Goal: Task Accomplishment & Management: Complete application form

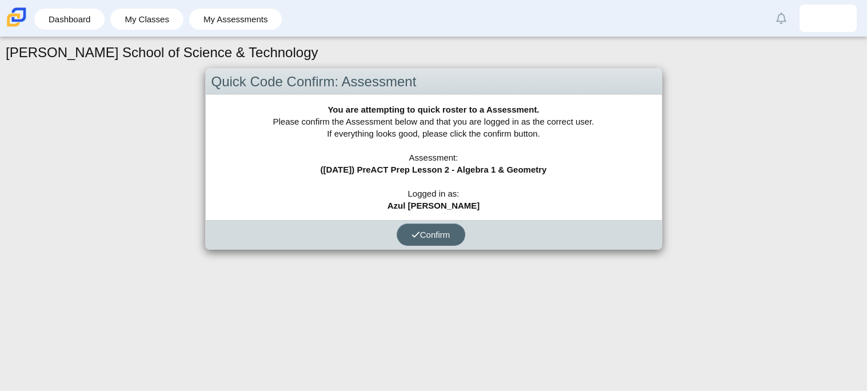
click at [448, 242] on button "Confirm" at bounding box center [431, 235] width 69 height 22
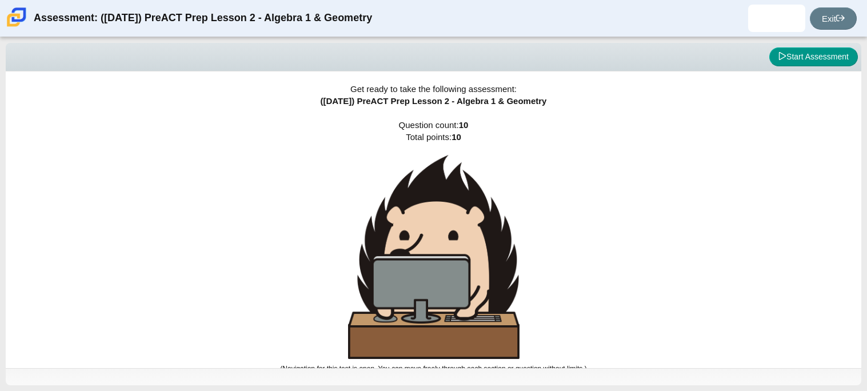
scroll to position [6, 0]
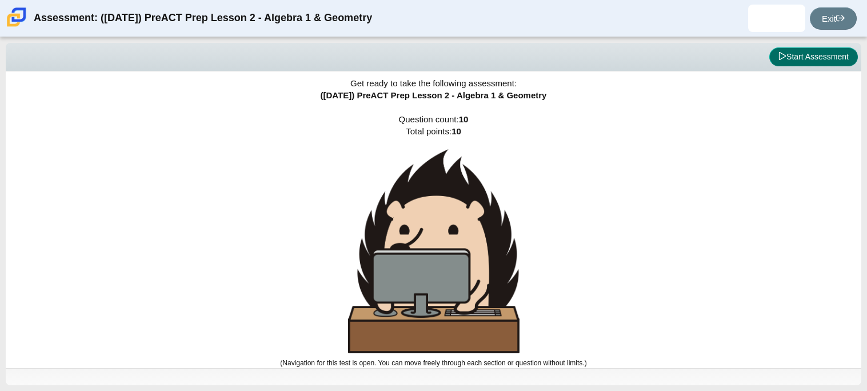
click at [800, 58] on button "Start Assessment" at bounding box center [814, 56] width 89 height 19
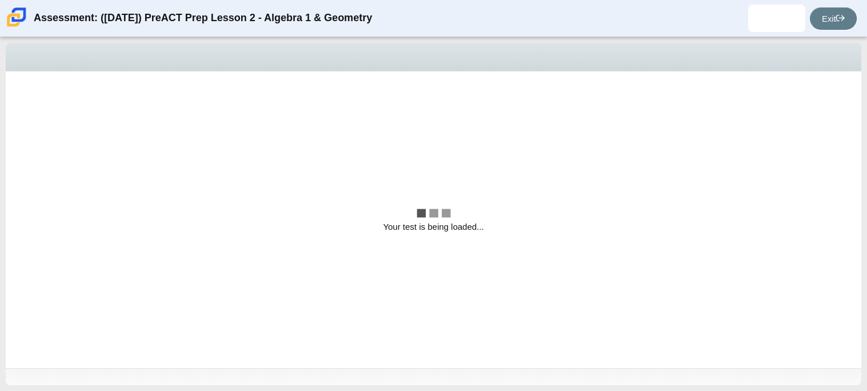
scroll to position [0, 0]
select select "bbf5d072-3e0b-44c4-9a12-6e7c9033f65b"
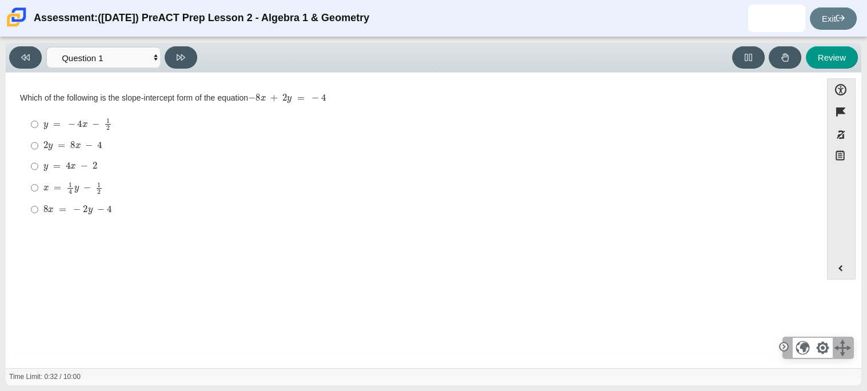
click at [69, 171] on mjx-math "Assessment items" at bounding box center [70, 167] width 54 height 10
click at [38, 171] on input "y = 4 x − 2 y = 4 x − 2" at bounding box center [34, 166] width 7 height 21
radio input "true"
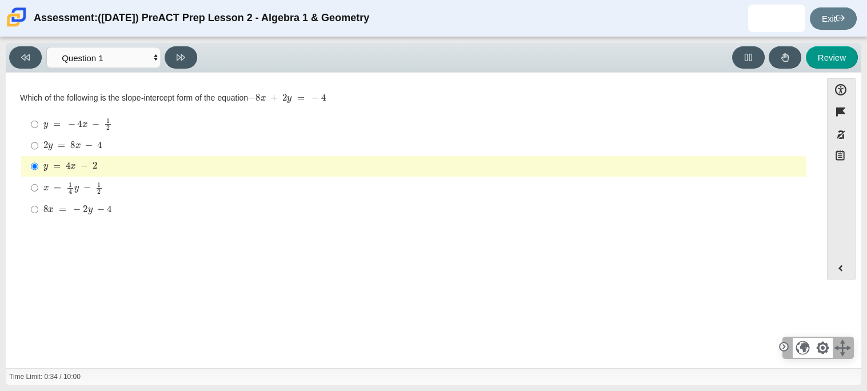
click at [69, 152] on mjx-container "2 y = 8 x − 4" at bounding box center [72, 145] width 59 height 22
click at [38, 152] on input "2 y = 8 x − 4 2 y = 8 x − 4" at bounding box center [34, 146] width 7 height 21
radio input "true"
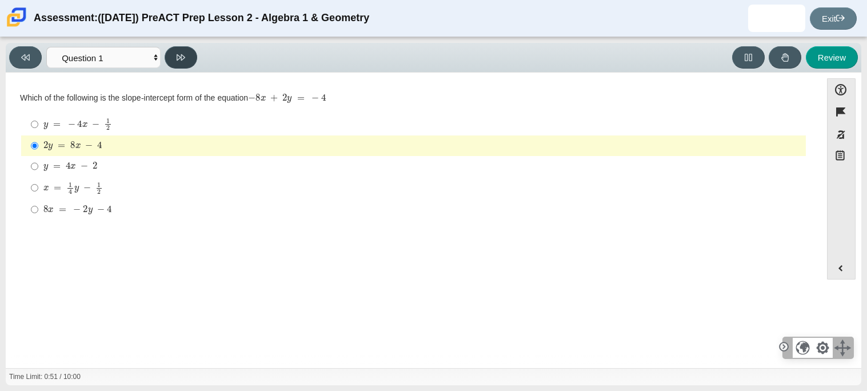
click at [194, 55] on button at bounding box center [181, 57] width 33 height 22
select select "ed62e223-81bd-4cbf-ab48-ab975844bd1f"
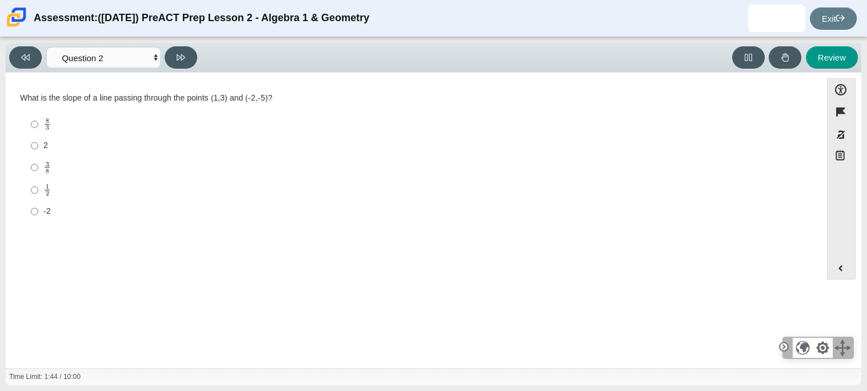
click at [50, 139] on label "2 2" at bounding box center [414, 146] width 783 height 21
click at [38, 139] on input "2 2" at bounding box center [34, 146] width 7 height 21
radio input "true"
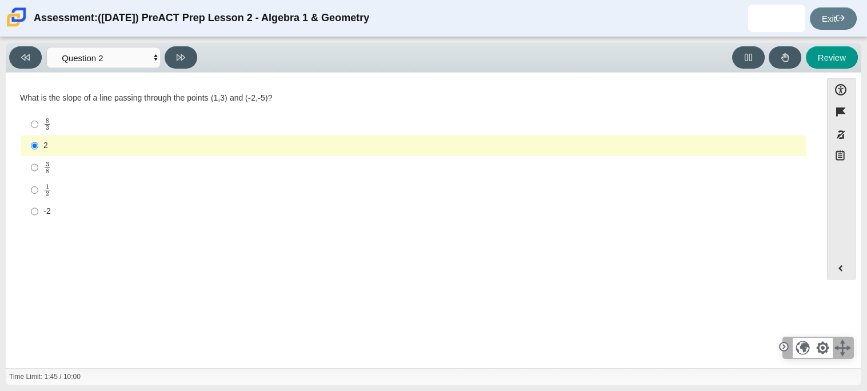
click at [74, 132] on label "8 3 8 thirds" at bounding box center [414, 124] width 783 height 22
click at [38, 132] on input "8 3 8 thirds" at bounding box center [34, 124] width 7 height 22
radio input "true"
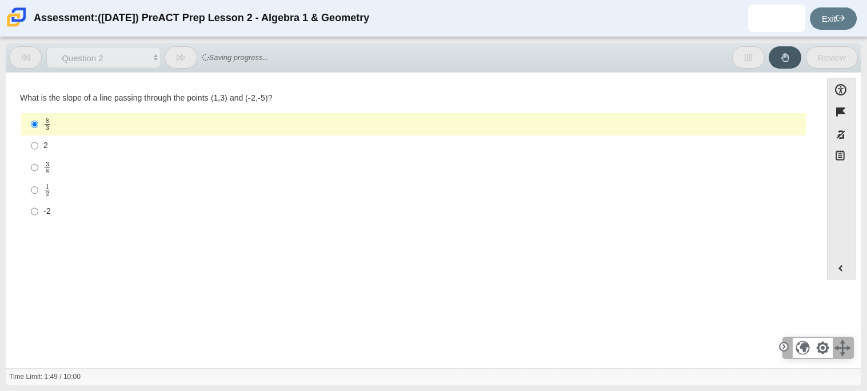
click at [44, 149] on div "2" at bounding box center [422, 145] width 758 height 11
click at [38, 149] on input "2 2" at bounding box center [34, 146] width 7 height 21
radio input "true"
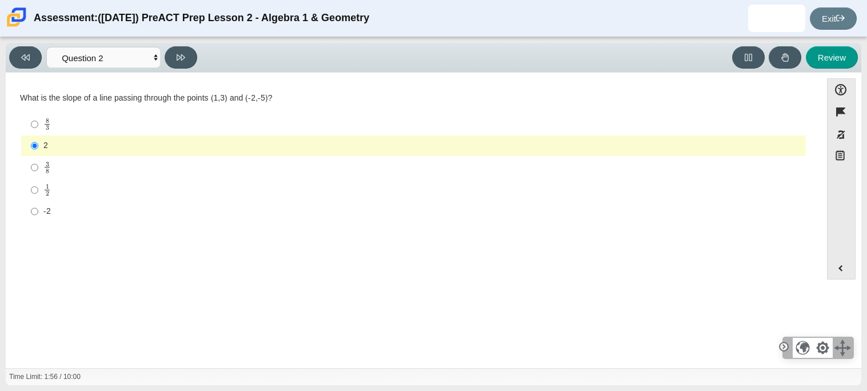
click at [166, 43] on div "Viewing Question 2 of 10 in Pacing Mode Questions Question 1 Question 2 Questio…" at bounding box center [434, 58] width 856 height 30
click at [175, 49] on button at bounding box center [181, 57] width 33 height 22
select select "97f4f5fa-a52e-4fed-af51-565bfcdf47cb"
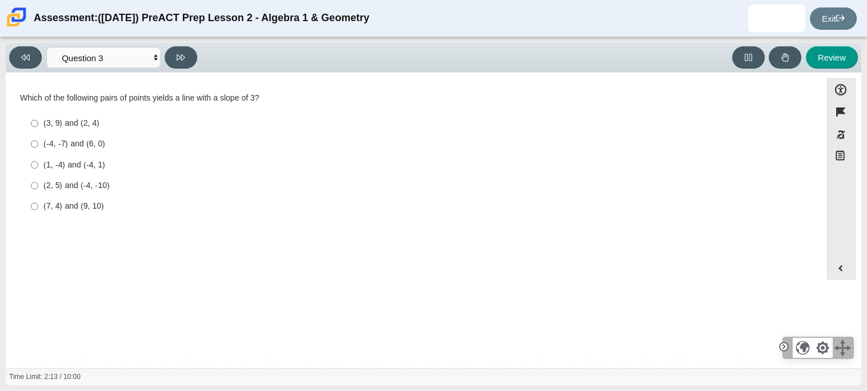
click at [89, 126] on div "(3, 9) and (2, 4)" at bounding box center [422, 123] width 758 height 11
click at [38, 126] on input "(3, 9) and (2, 4) (3, 9) and (2, 4)" at bounding box center [34, 123] width 7 height 21
radio input "true"
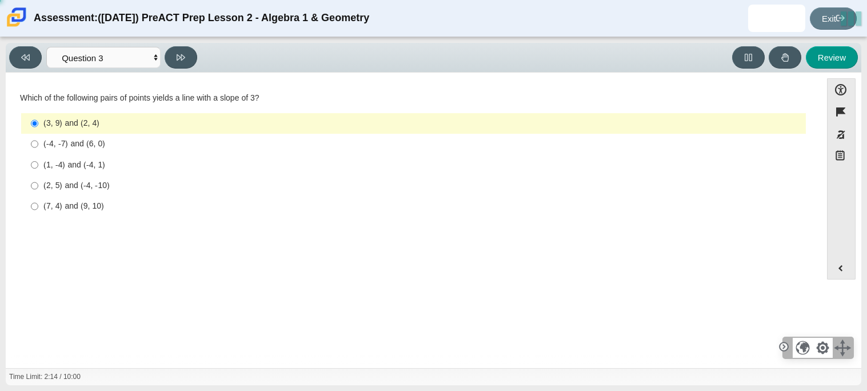
click at [84, 174] on label "(1, -4) and (-4, 1) (1, -4) and (-4, 1)" at bounding box center [414, 164] width 783 height 21
click at [38, 174] on input "(1, -4) and (-4, 1) (1, -4) and (-4, 1)" at bounding box center [34, 164] width 7 height 21
radio input "true"
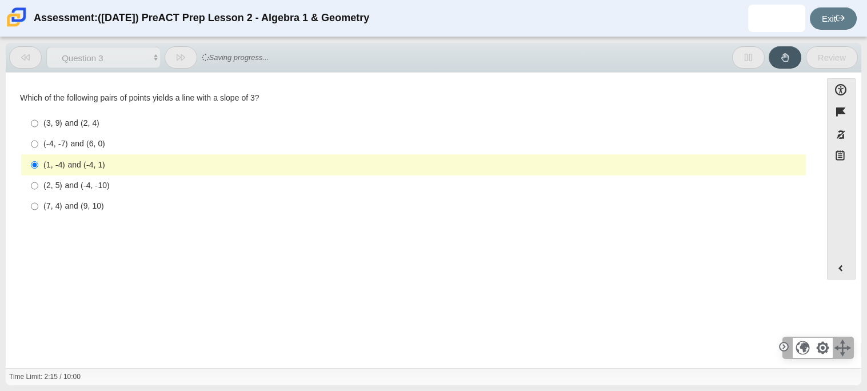
click at [77, 157] on label "(1, -4) and (-4, 1) (1, -4) and (-4, 1)" at bounding box center [414, 164] width 783 height 21
click at [38, 157] on input "(1, -4) and (-4, 1) (1, -4) and (-4, 1)" at bounding box center [34, 164] width 7 height 21
click at [38, 112] on div "(3, 9) and (2, 4) (3, 9) and (2, 4) (-4, -7) and (6, 0) (-4, -7) and (6, 0) (1,…" at bounding box center [413, 165] width 787 height 106
click at [47, 118] on div "(3, 9) and (2, 4)" at bounding box center [422, 123] width 758 height 11
click at [38, 117] on input "(3, 9) and (2, 4) (3, 9) and (2, 4)" at bounding box center [34, 123] width 7 height 21
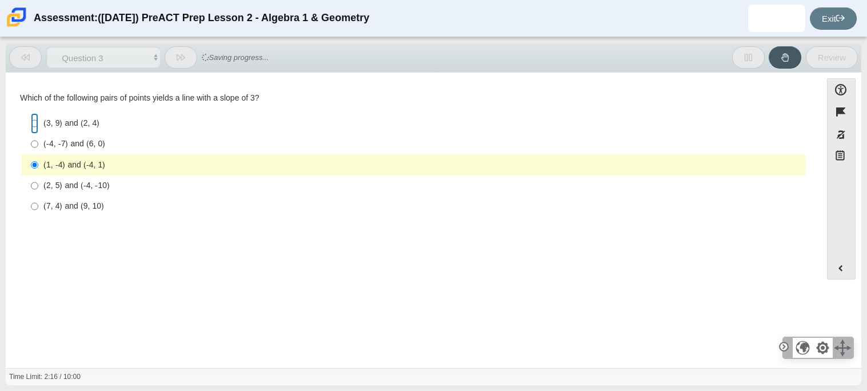
radio input "true"
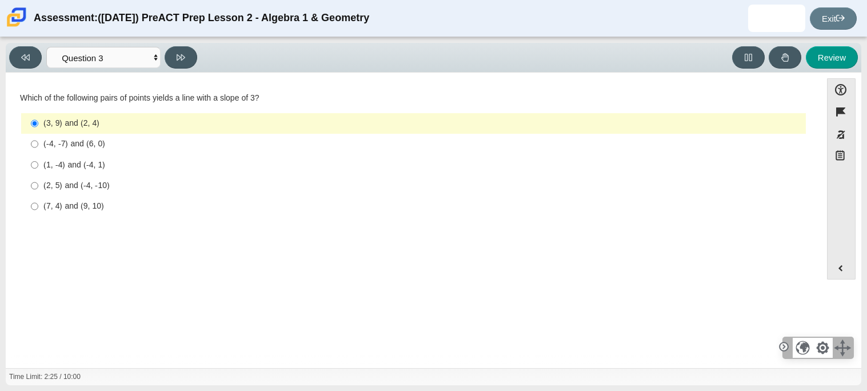
click at [88, 199] on label "(7, 4) and (9, 10) (7, 4) and (9, 10)" at bounding box center [414, 206] width 783 height 21
click at [38, 199] on input "(7, 4) and (9, 10) (7, 4) and (9, 10)" at bounding box center [34, 206] width 7 height 21
radio input "true"
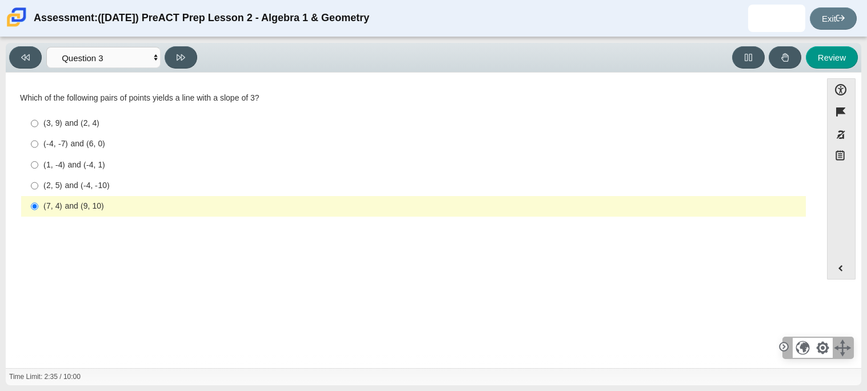
click at [73, 192] on label "(2, 5) and (-4, -10) (2, 5) and (-4, -10)" at bounding box center [414, 186] width 783 height 21
click at [38, 192] on input "(2, 5) and (-4, -10) (2, 5) and (-4, -10)" at bounding box center [34, 186] width 7 height 21
radio input "true"
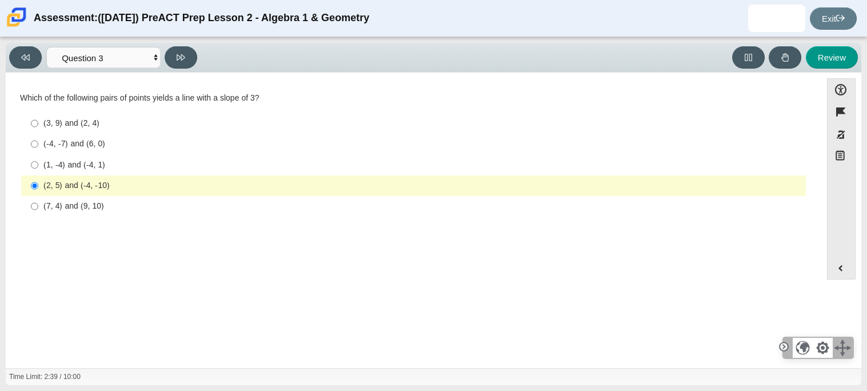
click at [51, 151] on label "(-4, -7) and (6, 0) (-4, -7) and (6, 0)" at bounding box center [414, 144] width 783 height 21
click at [38, 151] on input "(-4, -7) and (6, 0) (-4, -7) and (6, 0)" at bounding box center [34, 144] width 7 height 21
radio input "true"
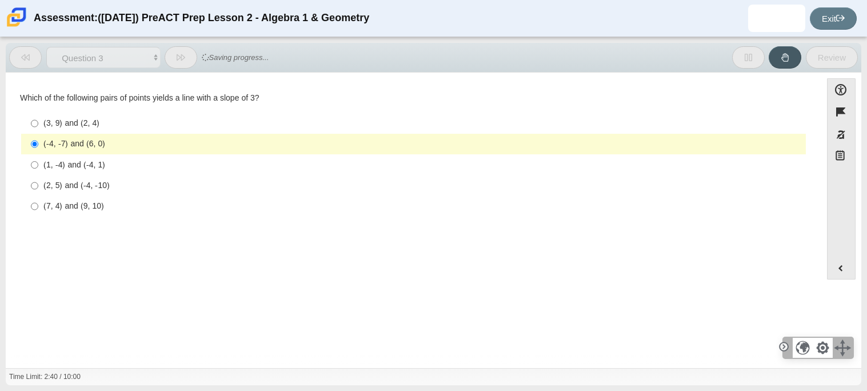
click at [57, 165] on div "(1, -4) and (-4, 1)" at bounding box center [422, 165] width 758 height 11
click at [38, 165] on input "(1, -4) and (-4, 1) (1, -4) and (-4, 1)" at bounding box center [34, 164] width 7 height 21
radio input "true"
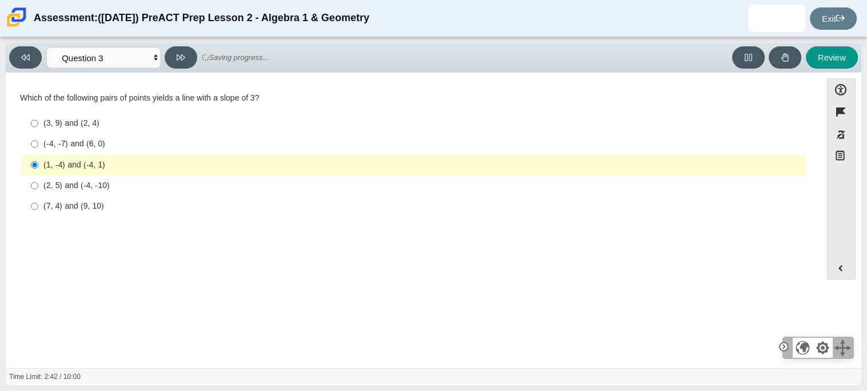
click at [98, 125] on div "(3, 9) and (2, 4)" at bounding box center [422, 123] width 758 height 11
click at [38, 125] on input "(3, 9) and (2, 4) (3, 9) and (2, 4)" at bounding box center [34, 123] width 7 height 21
radio input "true"
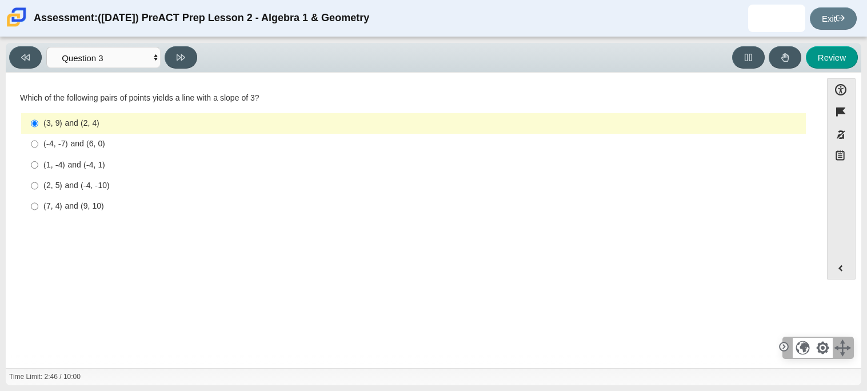
click at [91, 200] on label "(7, 4) and (9, 10) (7, 4) and (9, 10)" at bounding box center [414, 206] width 783 height 21
click at [38, 200] on input "(7, 4) and (9, 10) (7, 4) and (9, 10)" at bounding box center [34, 206] width 7 height 21
radio input "true"
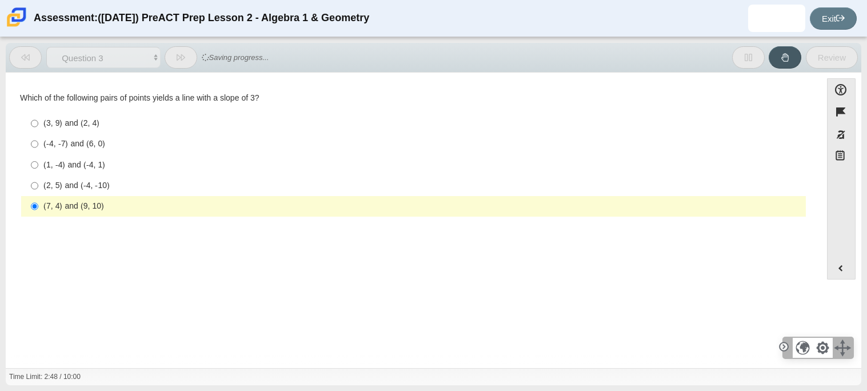
click at [91, 146] on div "(-4, -7) and (6, 0)" at bounding box center [422, 143] width 758 height 11
click at [38, 146] on input "(-4, -7) and (6, 0) (-4, -7) and (6, 0)" at bounding box center [34, 144] width 7 height 21
radio input "true"
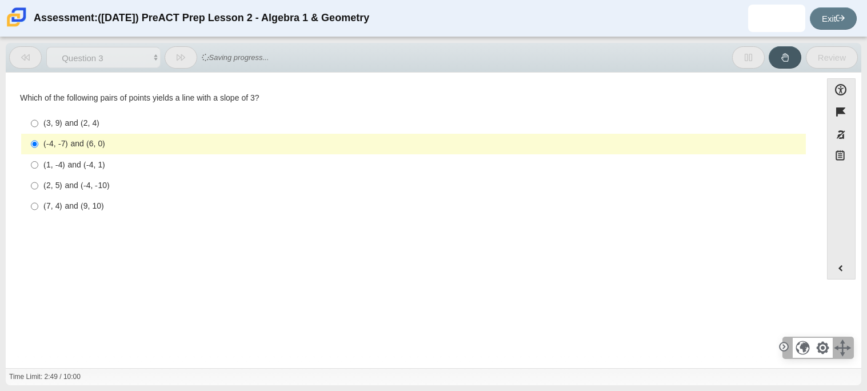
click at [90, 184] on div "(2, 5) and (-4, -10)" at bounding box center [422, 185] width 758 height 11
click at [38, 184] on input "(2, 5) and (-4, -10) (2, 5) and (-4, -10)" at bounding box center [34, 186] width 7 height 21
radio input "true"
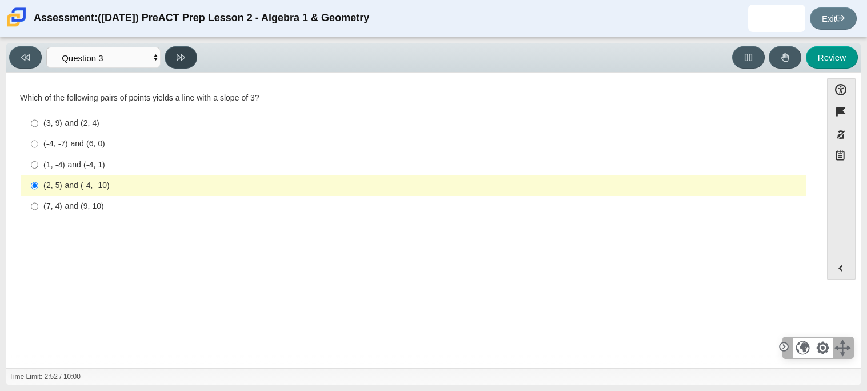
click at [185, 57] on button at bounding box center [181, 57] width 33 height 22
select select "89427bb7-e313-4f00-988f-8b8255897029"
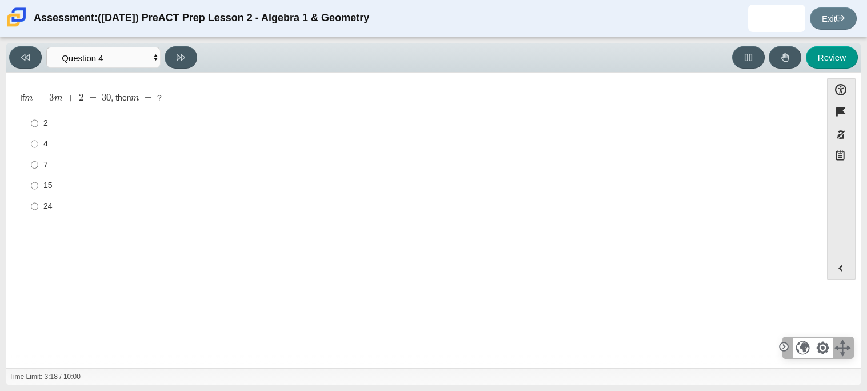
click at [182, 156] on label "7 7" at bounding box center [414, 164] width 783 height 21
click at [38, 156] on input "7 7" at bounding box center [34, 164] width 7 height 21
radio input "true"
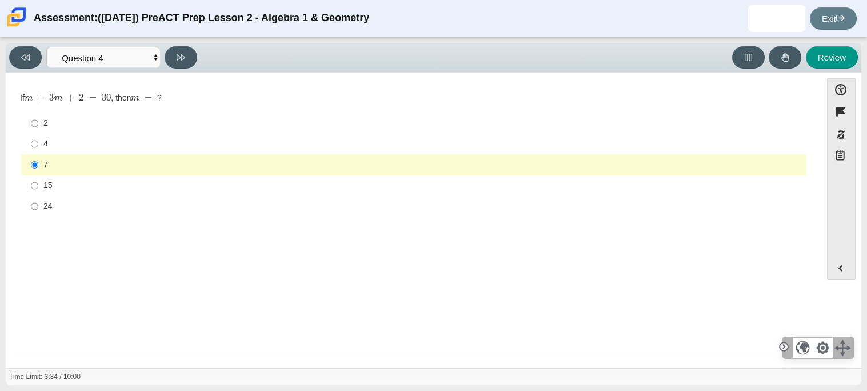
click at [65, 188] on div "15" at bounding box center [422, 185] width 758 height 11
click at [38, 188] on input "15 15" at bounding box center [34, 186] width 7 height 21
radio input "true"
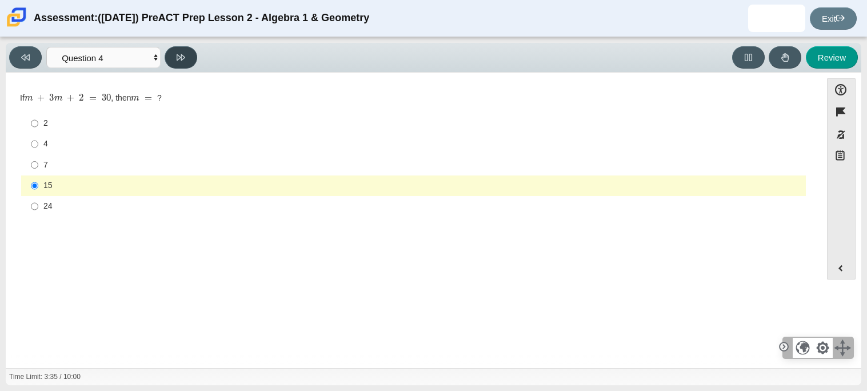
click at [187, 55] on button at bounding box center [181, 57] width 33 height 22
select select "489dcffd-4e6a-49cf-a9d6-ad1d4a911a4e"
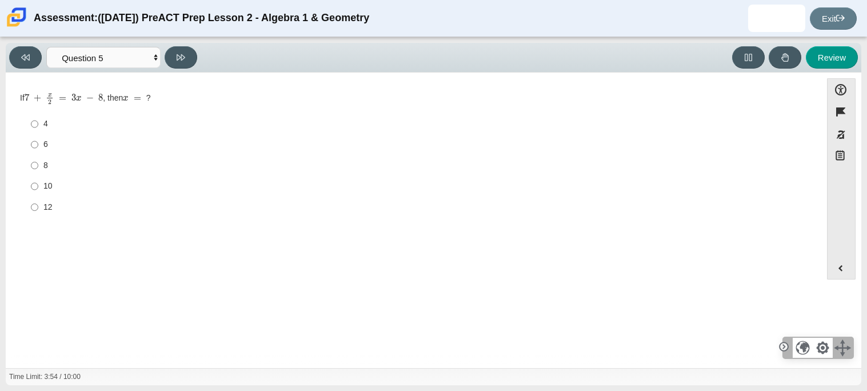
click at [41, 162] on label "8 8" at bounding box center [414, 165] width 783 height 21
click at [38, 162] on input "8 8" at bounding box center [34, 165] width 7 height 21
radio input "true"
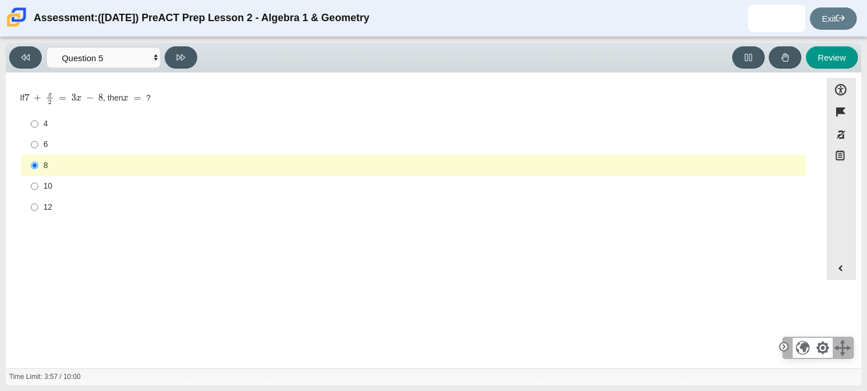
click at [208, 49] on div "Review" at bounding box center [530, 57] width 657 height 22
click at [185, 51] on button at bounding box center [181, 57] width 33 height 22
select select "210571de-36a6-4d8e-a361-ceff8ef801dc"
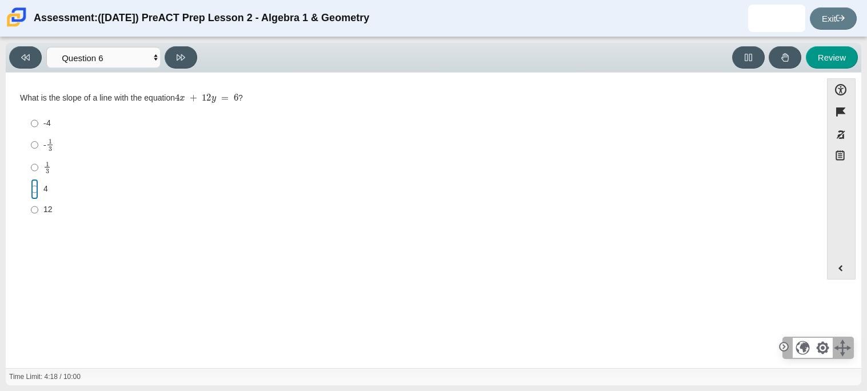
click at [35, 182] on input "4 4" at bounding box center [34, 189] width 7 height 21
radio input "true"
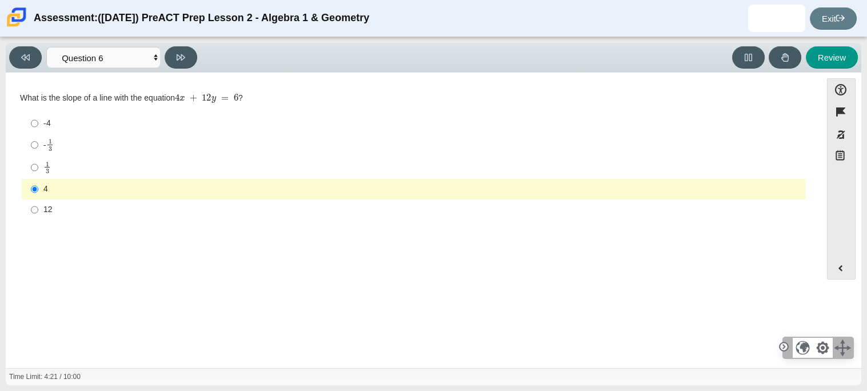
click at [27, 214] on label "12 12" at bounding box center [414, 210] width 783 height 21
click at [31, 214] on input "12 12" at bounding box center [34, 210] width 7 height 21
radio input "true"
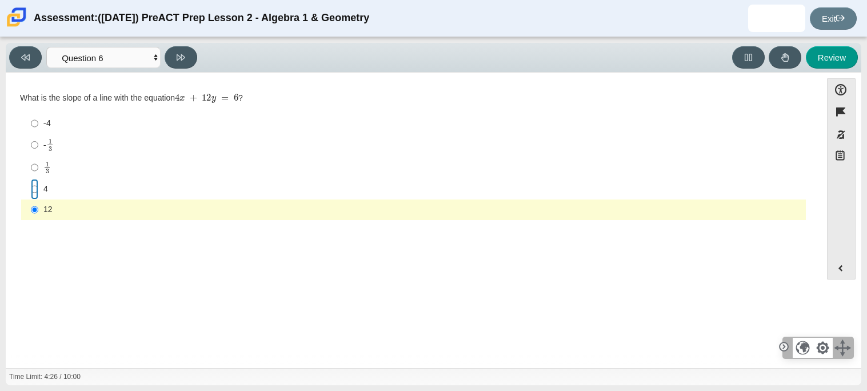
click at [32, 179] on input "4 4" at bounding box center [34, 189] width 7 height 21
radio input "true"
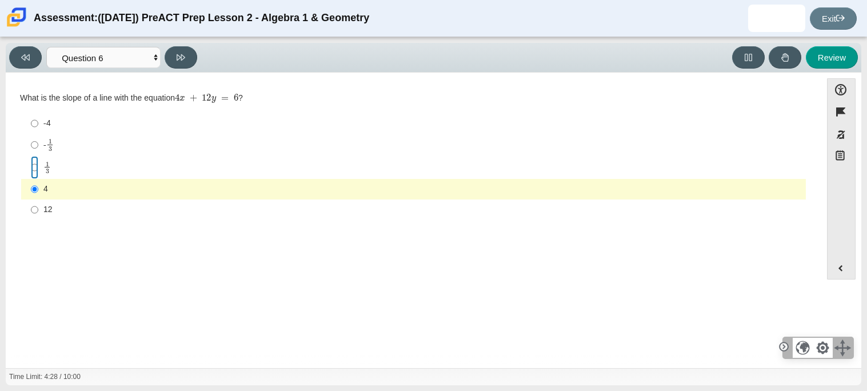
click at [33, 171] on input "1 3 1 third" at bounding box center [34, 167] width 7 height 22
radio input "true"
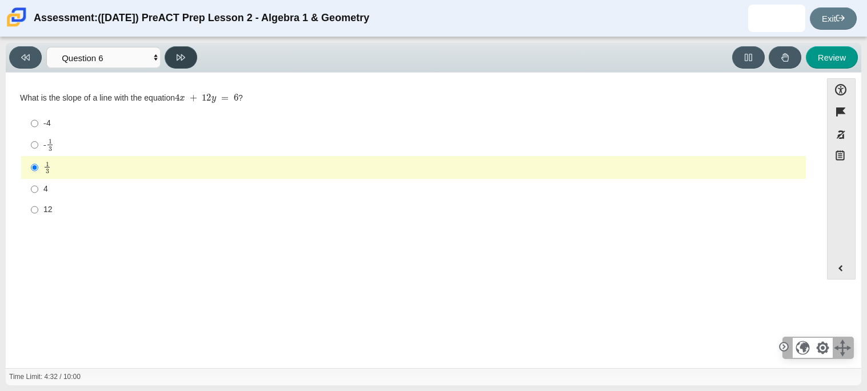
click at [189, 59] on button at bounding box center [181, 57] width 33 height 22
select select "ec95ace6-bebc-42b8-9428-40567494d4da"
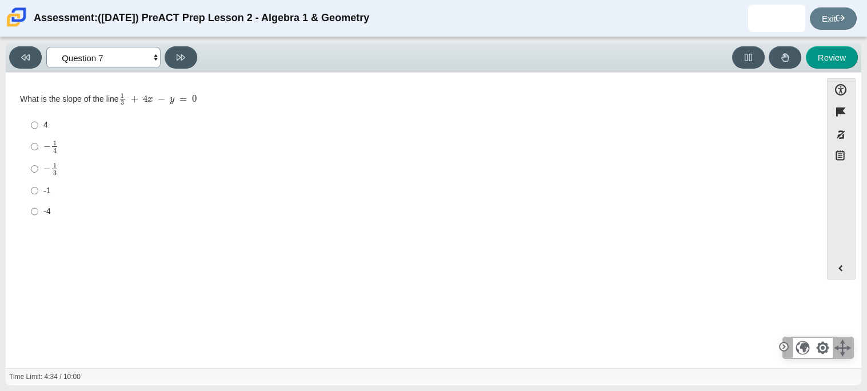
click at [149, 58] on select "Questions Question 1 Question 2 Question 3 Question 4 Question 5 Question 6 Que…" at bounding box center [103, 57] width 114 height 21
click at [152, 57] on select "Questions Question 1 Question 2 Question 3 Question 4 Question 5 Question 6 Que…" at bounding box center [103, 57] width 114 height 21
click at [41, 214] on label "-4 -4" at bounding box center [414, 211] width 783 height 21
click at [38, 214] on input "-4 -4" at bounding box center [34, 211] width 7 height 21
radio input "true"
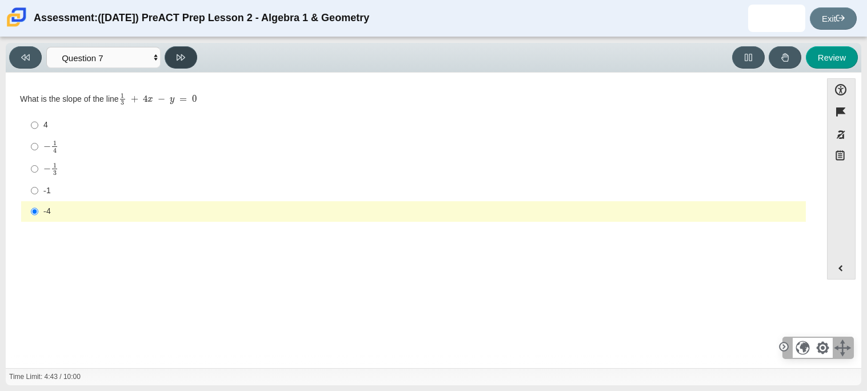
click at [179, 53] on icon at bounding box center [181, 57] width 9 height 9
select select "ce81fe10-bf29-4b5e-8bd7-4f47f2fed4d8"
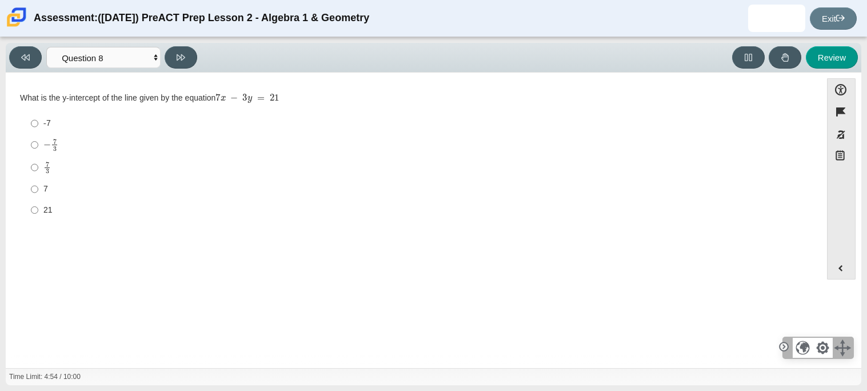
click at [43, 164] on mjx-frac "Assessment items" at bounding box center [46, 168] width 7 height 12
click at [38, 164] on input "7 3 7 thirds" at bounding box center [34, 167] width 7 height 22
radio input "true"
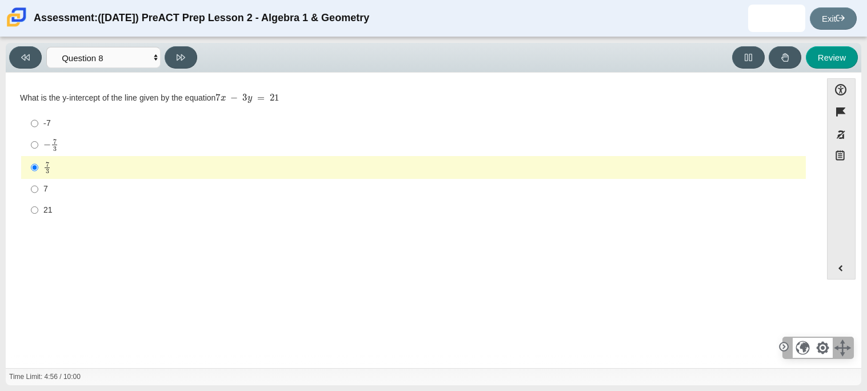
click at [45, 139] on mjx-math "Assessment items" at bounding box center [50, 144] width 15 height 13
click at [38, 139] on input "− 7 3 negative 7 thirds" at bounding box center [34, 145] width 7 height 22
radio input "true"
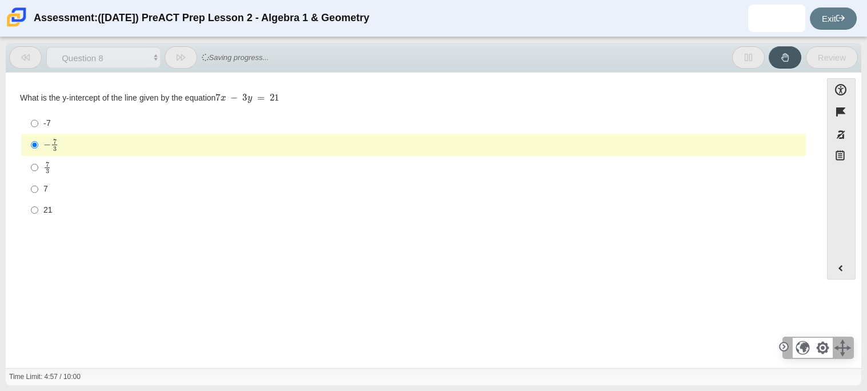
click at [65, 173] on div "7 3" at bounding box center [422, 167] width 758 height 13
click at [38, 173] on input "7 3 7 thirds" at bounding box center [34, 167] width 7 height 22
radio input "true"
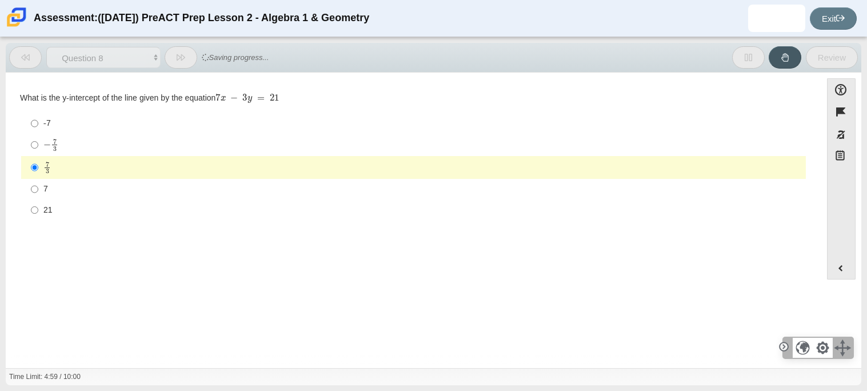
click at [72, 149] on div "− 7 3" at bounding box center [422, 144] width 758 height 13
click at [38, 149] on input "− 7 3 negative 7 thirds" at bounding box center [34, 145] width 7 height 22
radio input "true"
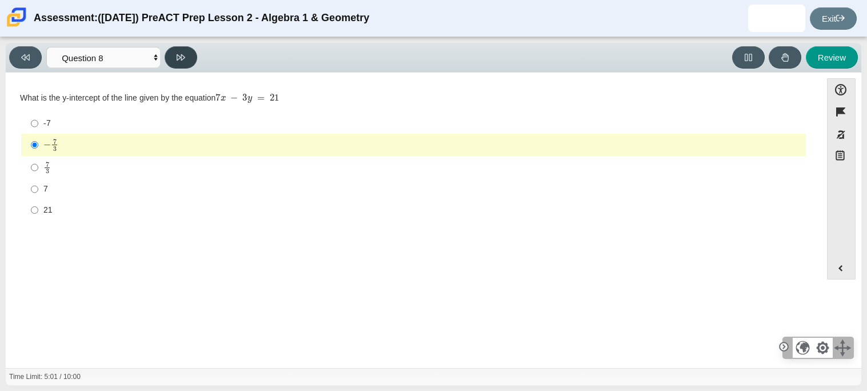
click at [188, 59] on button at bounding box center [181, 57] width 33 height 22
select select "14773eaf-2ca1-47ae-afe7-a624a56f34b3"
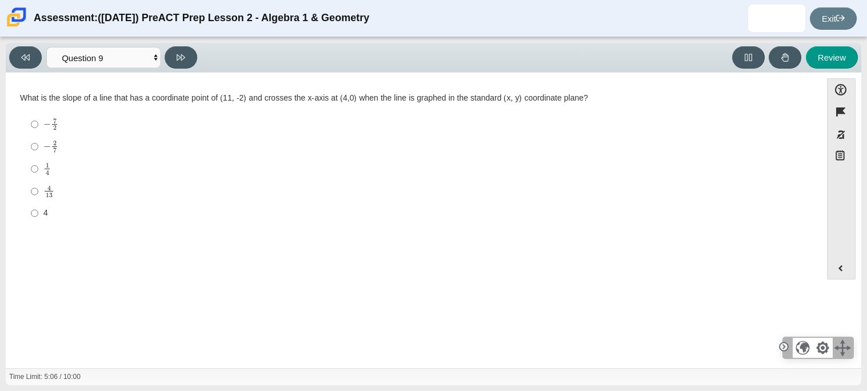
click at [49, 217] on div "4" at bounding box center [422, 213] width 758 height 11
click at [38, 217] on input "4 4" at bounding box center [34, 213] width 7 height 21
radio input "true"
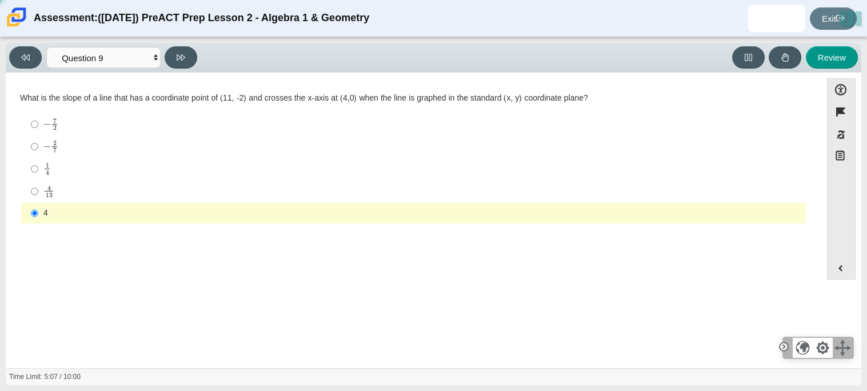
click at [47, 194] on mjx-c "Assessment items" at bounding box center [47, 195] width 3 height 5
click at [38, 194] on input "4 13 4 over 13" at bounding box center [34, 191] width 7 height 22
radio input "true"
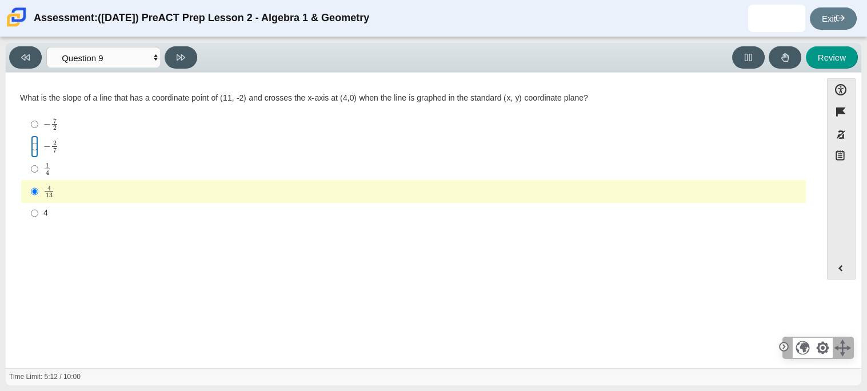
click at [31, 138] on input "− 2 7 negative 2 sevenths" at bounding box center [34, 147] width 7 height 22
radio input "true"
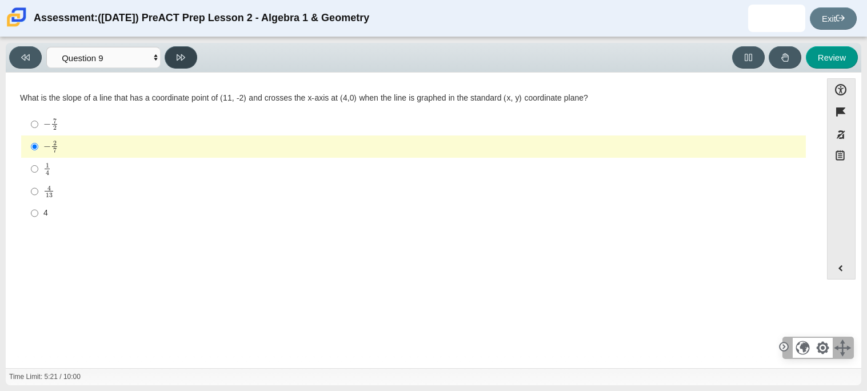
click at [186, 51] on button at bounding box center [181, 57] width 33 height 22
select select "96b71634-eacb-4f7e-8aef-411727d9bcba"
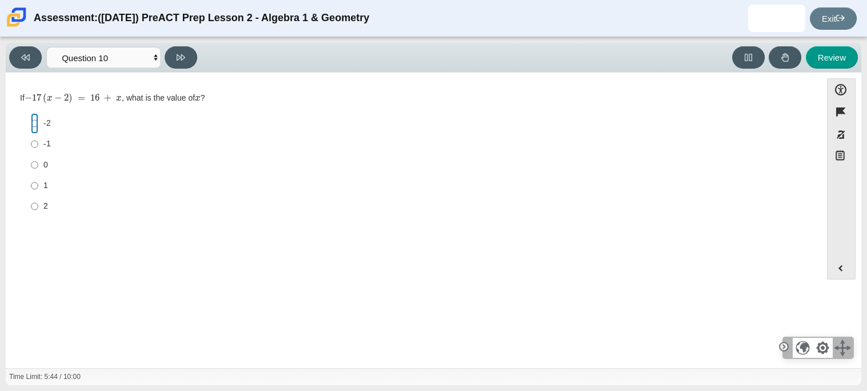
click at [37, 123] on input "-2 -2" at bounding box center [34, 123] width 7 height 21
radio input "true"
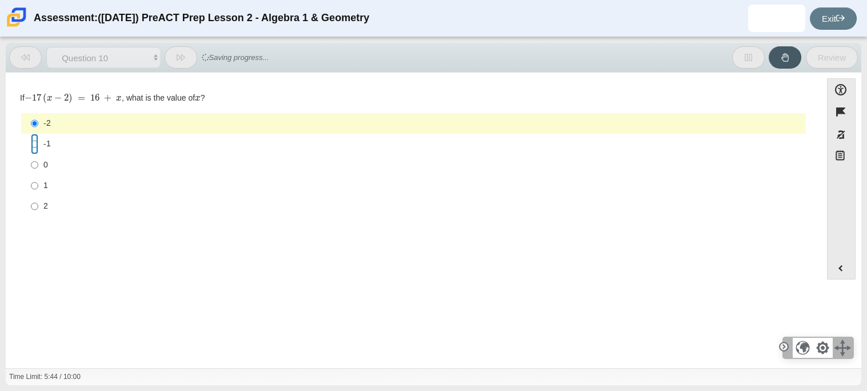
click at [37, 149] on input "-1 -1" at bounding box center [34, 144] width 7 height 21
radio input "true"
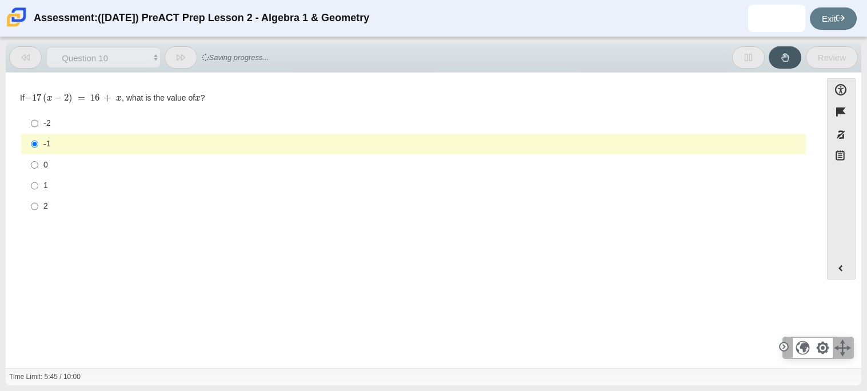
click at [21, 183] on li "1 1" at bounding box center [413, 186] width 785 height 21
click at [40, 206] on label "2 2" at bounding box center [414, 206] width 783 height 21
click at [38, 206] on input "2 2" at bounding box center [34, 206] width 7 height 21
radio input "true"
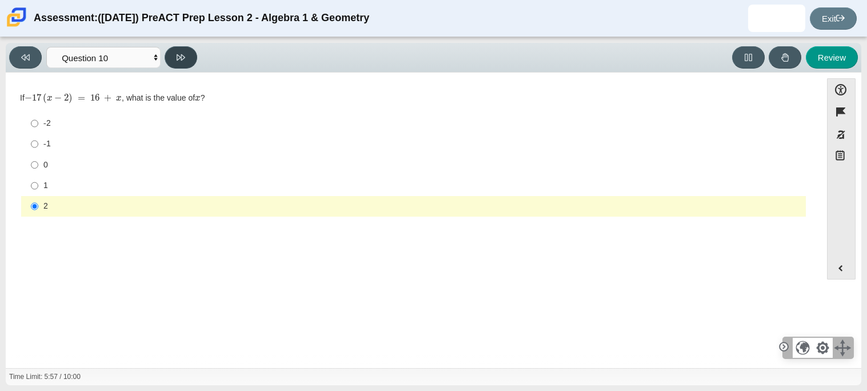
click at [181, 48] on button at bounding box center [181, 57] width 33 height 22
select select "review"
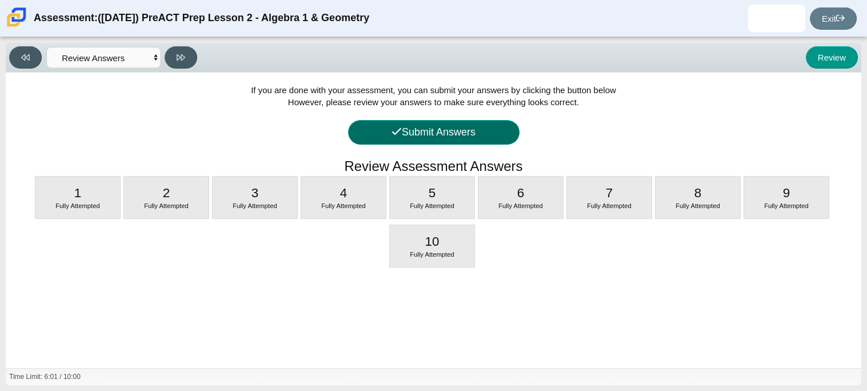
click at [397, 139] on button "Submit Answers" at bounding box center [434, 132] width 172 height 25
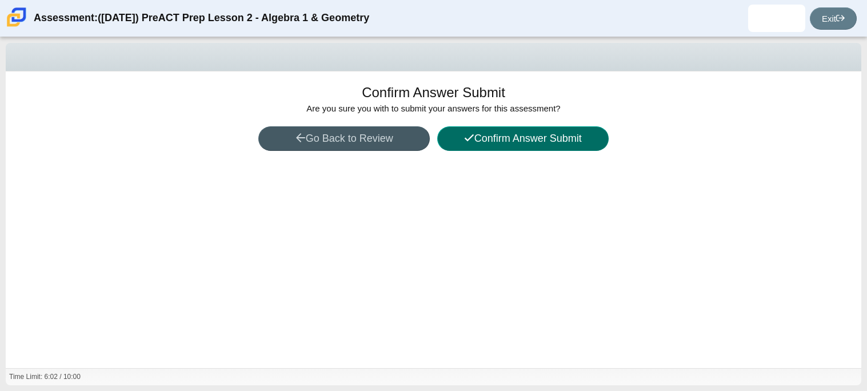
click at [500, 149] on button "Confirm Answer Submit" at bounding box center [523, 138] width 172 height 25
